Goal: Register for event/course

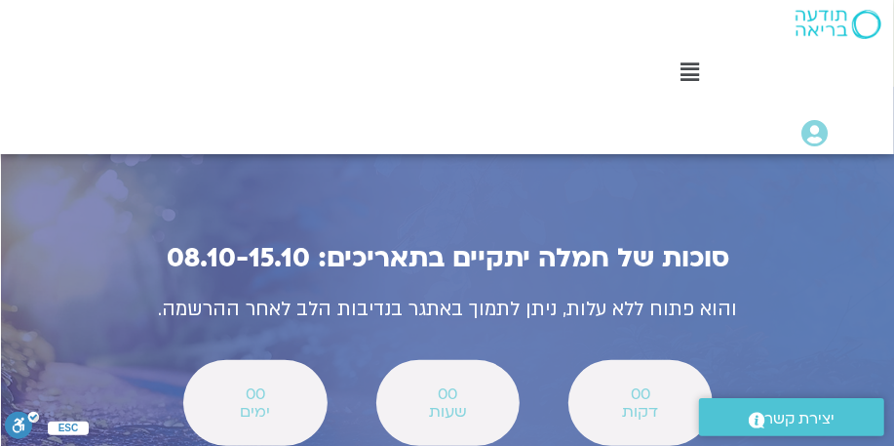
scroll to position [6979, 0]
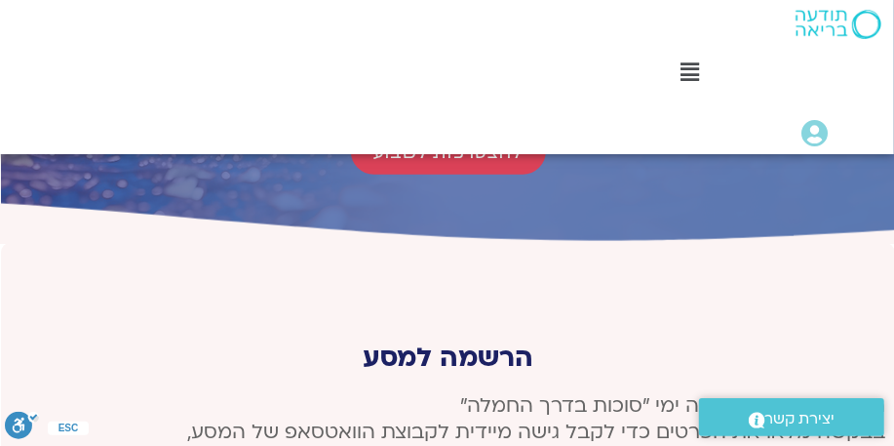
scroll to position [7313, 0]
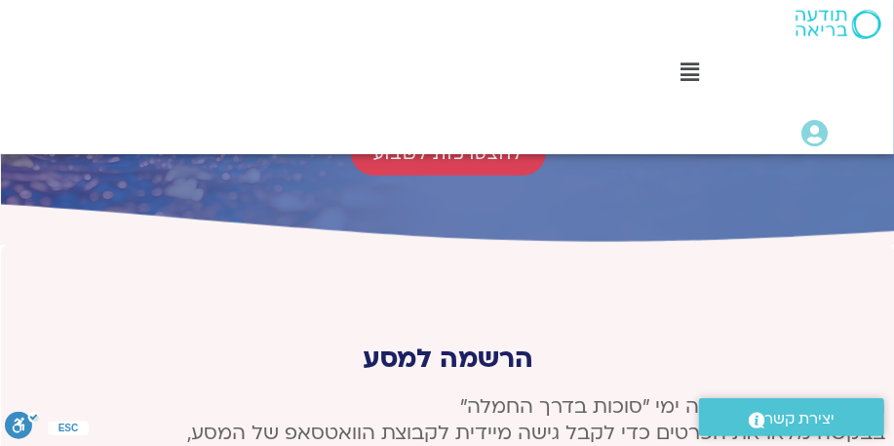
type input "g"
type input "[PERSON_NAME]"
type input "[EMAIL_ADDRESS][DOMAIN_NAME]"
type input "0542278413"
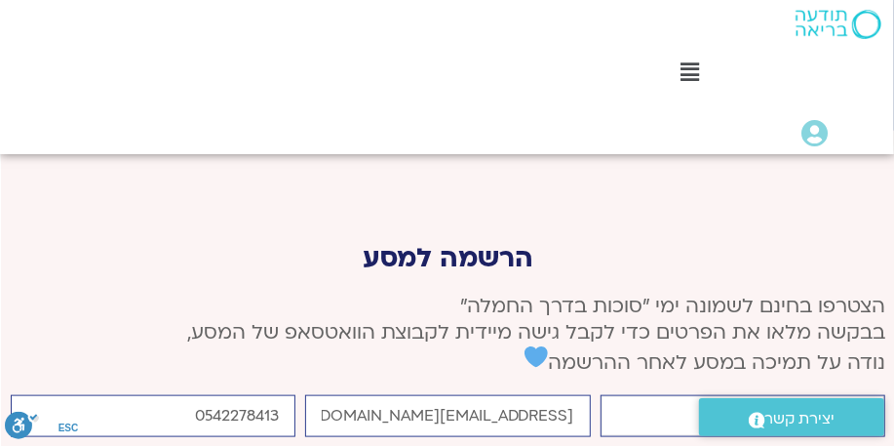
scroll to position [7414, 0]
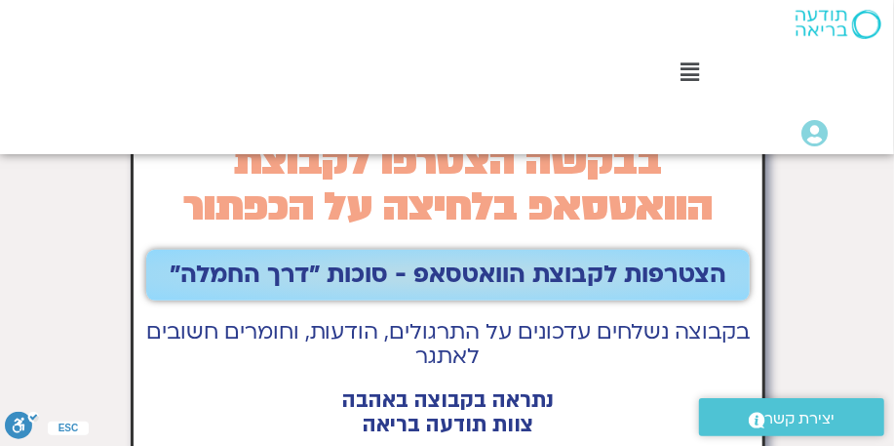
scroll to position [289, 0]
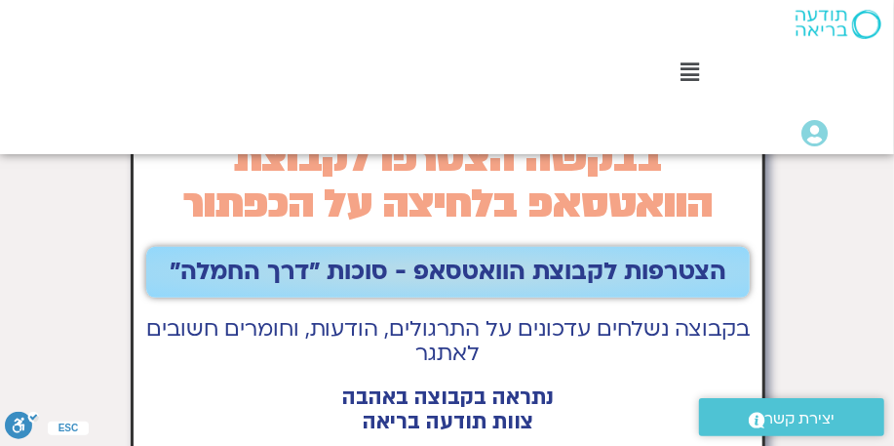
click at [570, 262] on link "הצטרפות לקבוצת הוואטסאפ - סוכות ״דרך החמלה״" at bounding box center [448, 272] width 604 height 51
